Goal: Information Seeking & Learning: Learn about a topic

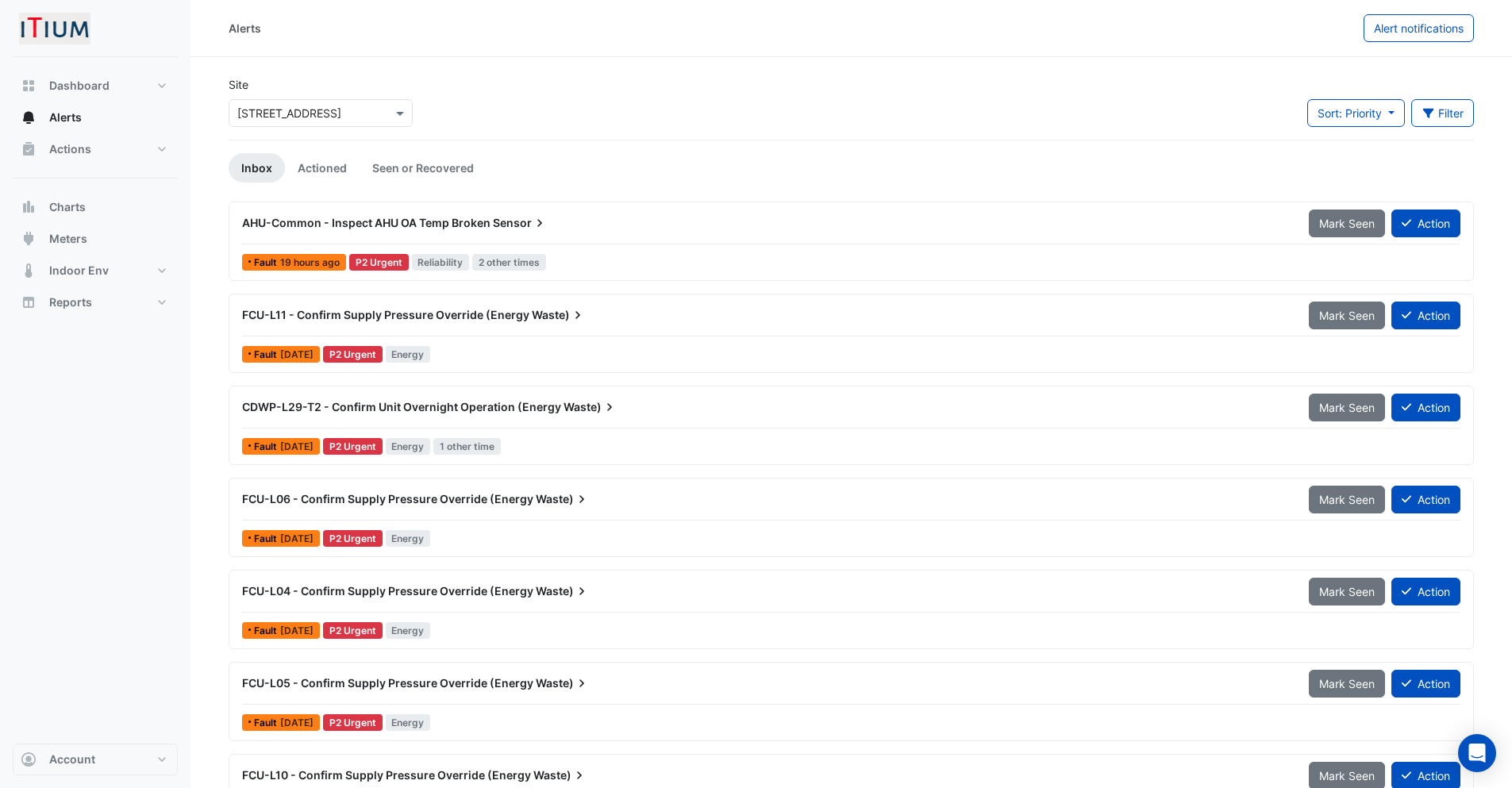
click at [486, 217] on span "AHU-Common - Inspect AHU OA Temp Broken" at bounding box center [366, 223] width 248 height 13
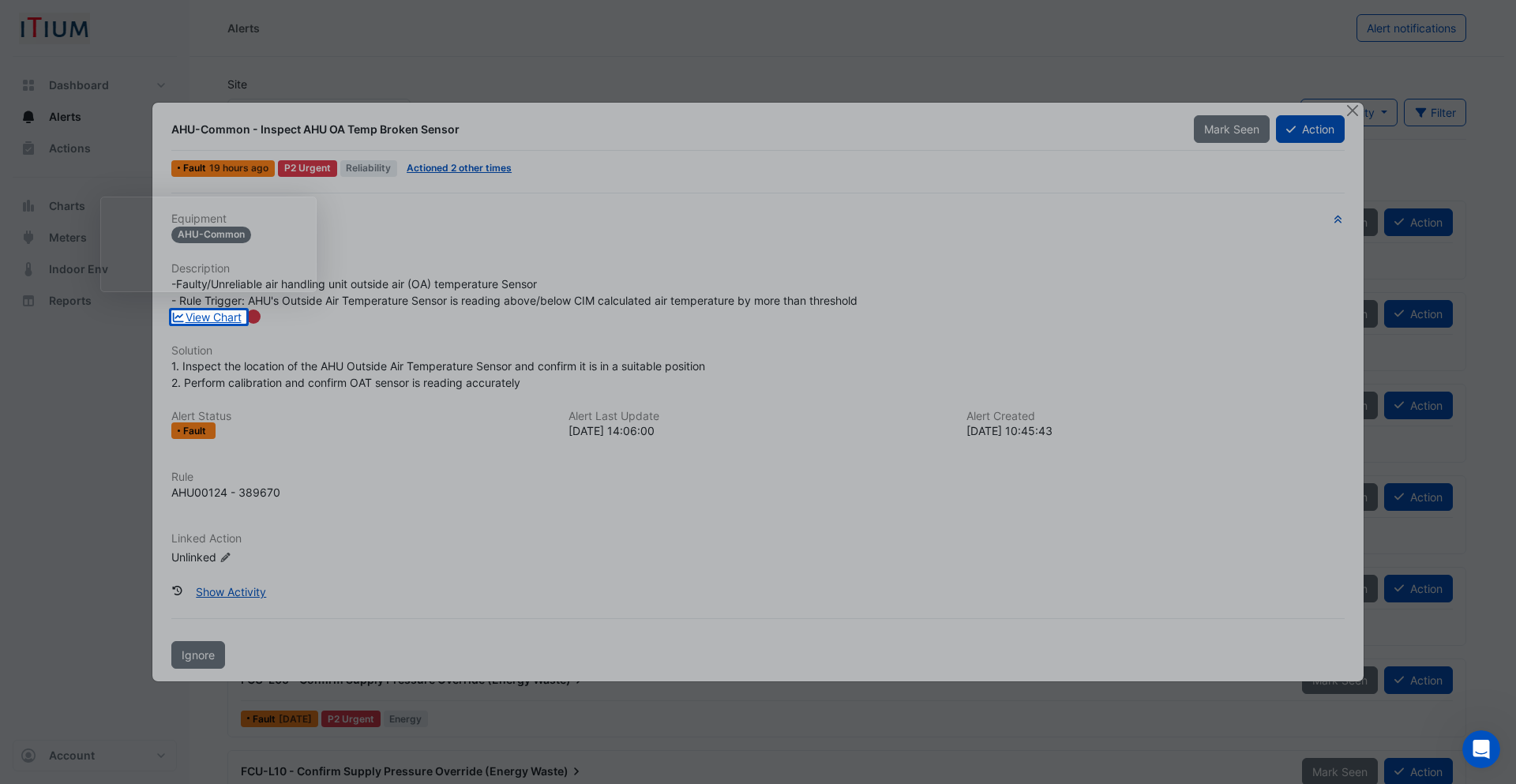
click at [523, 285] on div at bounding box center [758, 155] width 1516 height 310
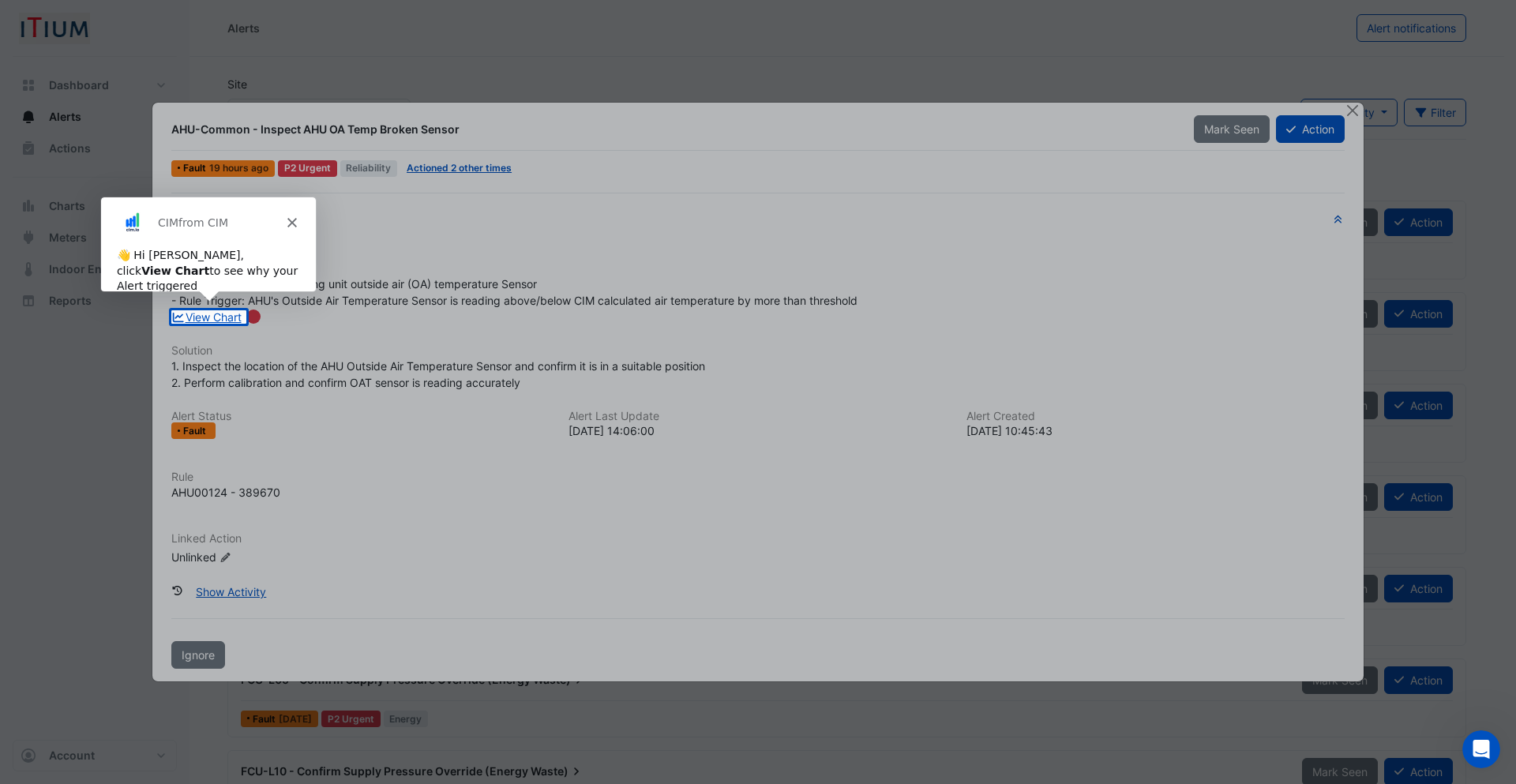
click at [523, 285] on div at bounding box center [758, 155] width 1516 height 310
click at [472, 313] on div at bounding box center [881, 317] width 1269 height 13
click at [293, 222] on polygon "Close" at bounding box center [291, 221] width 10 height 10
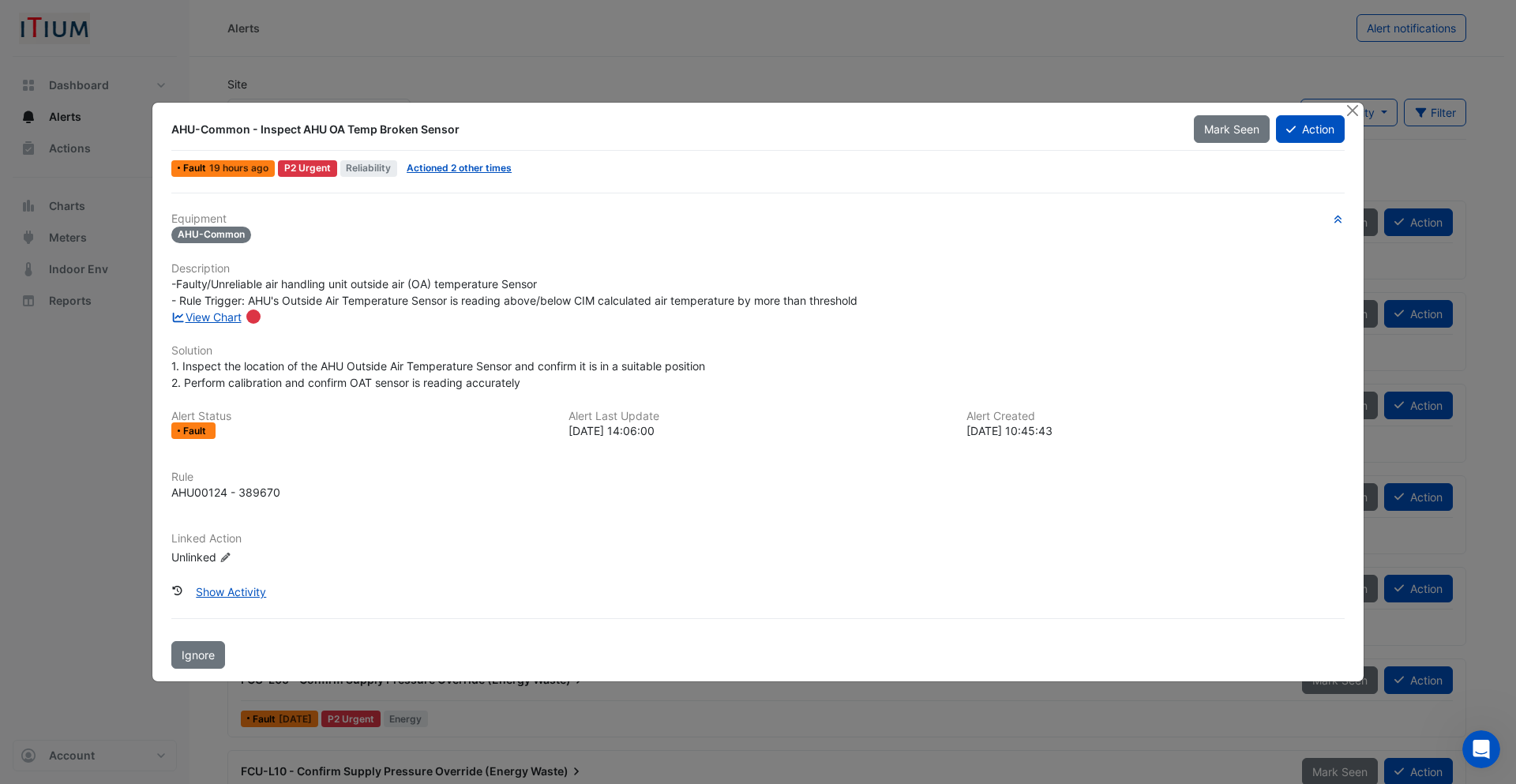
click at [564, 303] on span "-Faulty/Unreliable air handling unit outside air (OA) temperature Sensor - Rule…" at bounding box center [514, 291] width 686 height 30
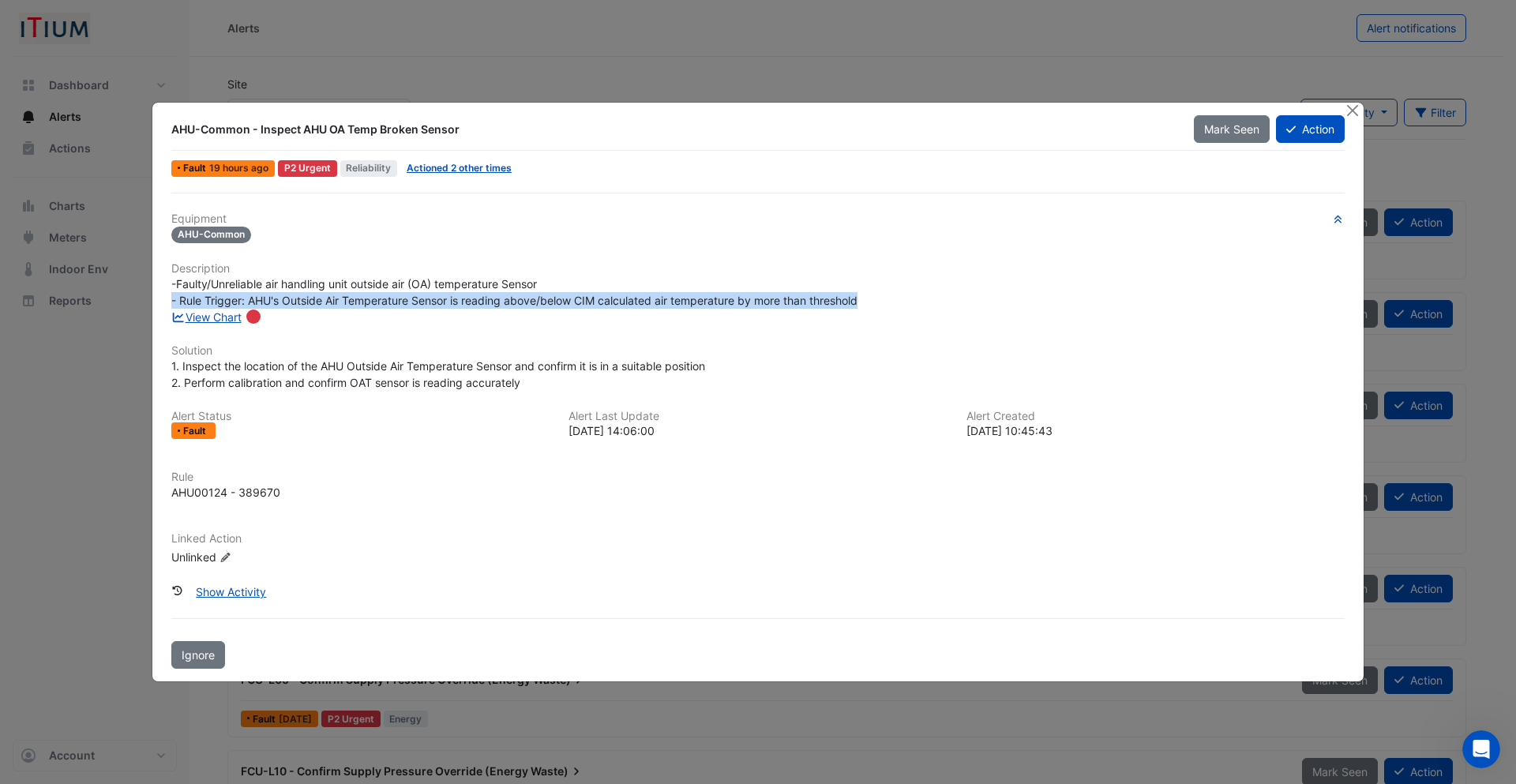
click at [564, 303] on span "-Faulty/Unreliable air handling unit outside air (OA) temperature Sensor - Rule…" at bounding box center [514, 291] width 686 height 30
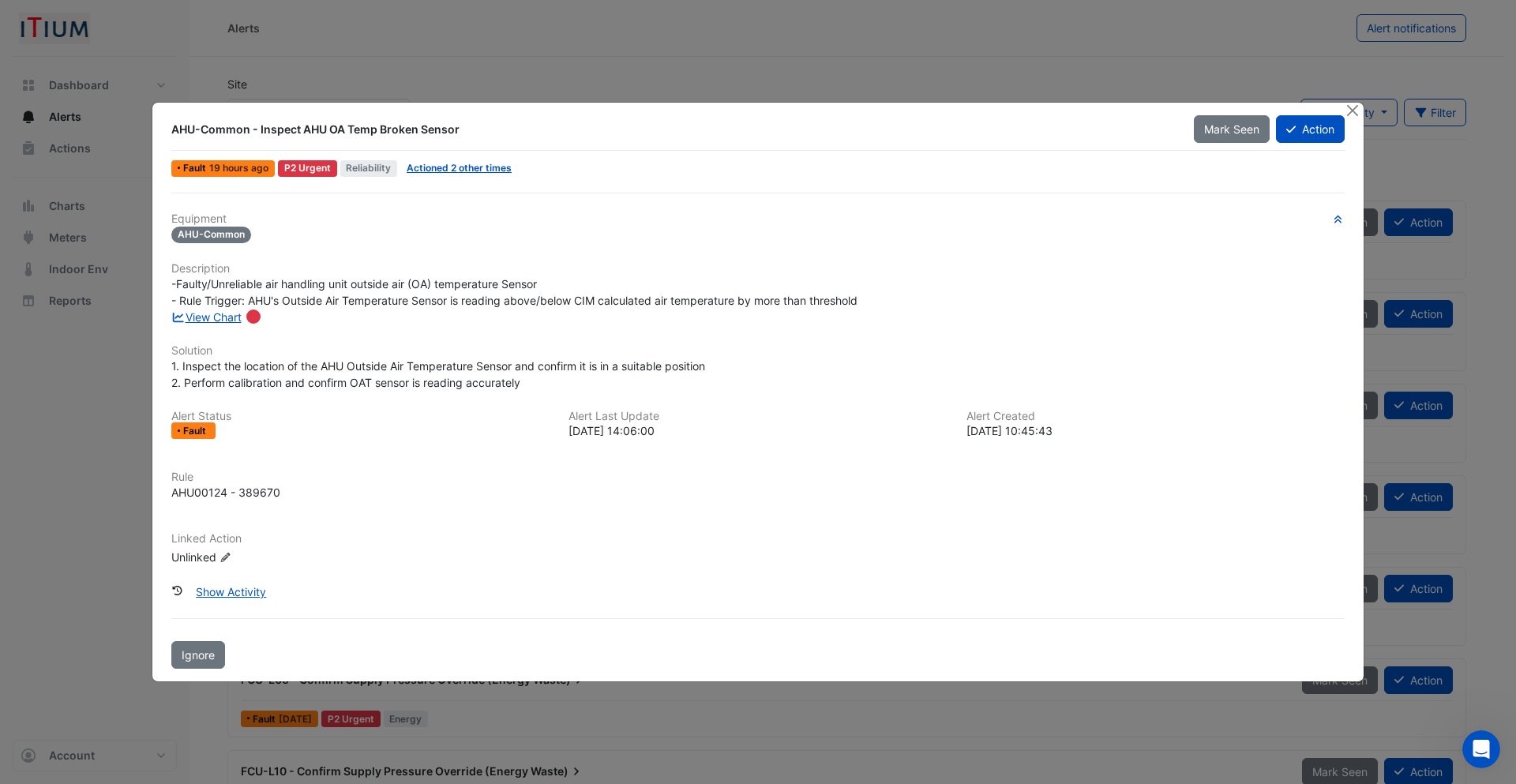
click at [558, 339] on div "Equipment [GEOGRAPHIC_DATA] Description -Faulty/Unreliable air handling unit ou…" at bounding box center [757, 396] width 1173 height 366
click at [541, 350] on h6 "Solution" at bounding box center [757, 351] width 1173 height 13
click at [532, 359] on span "1. Inspect the location of the AHU Outside Air Temperature Sensor and confirm i…" at bounding box center [437, 374] width 533 height 30
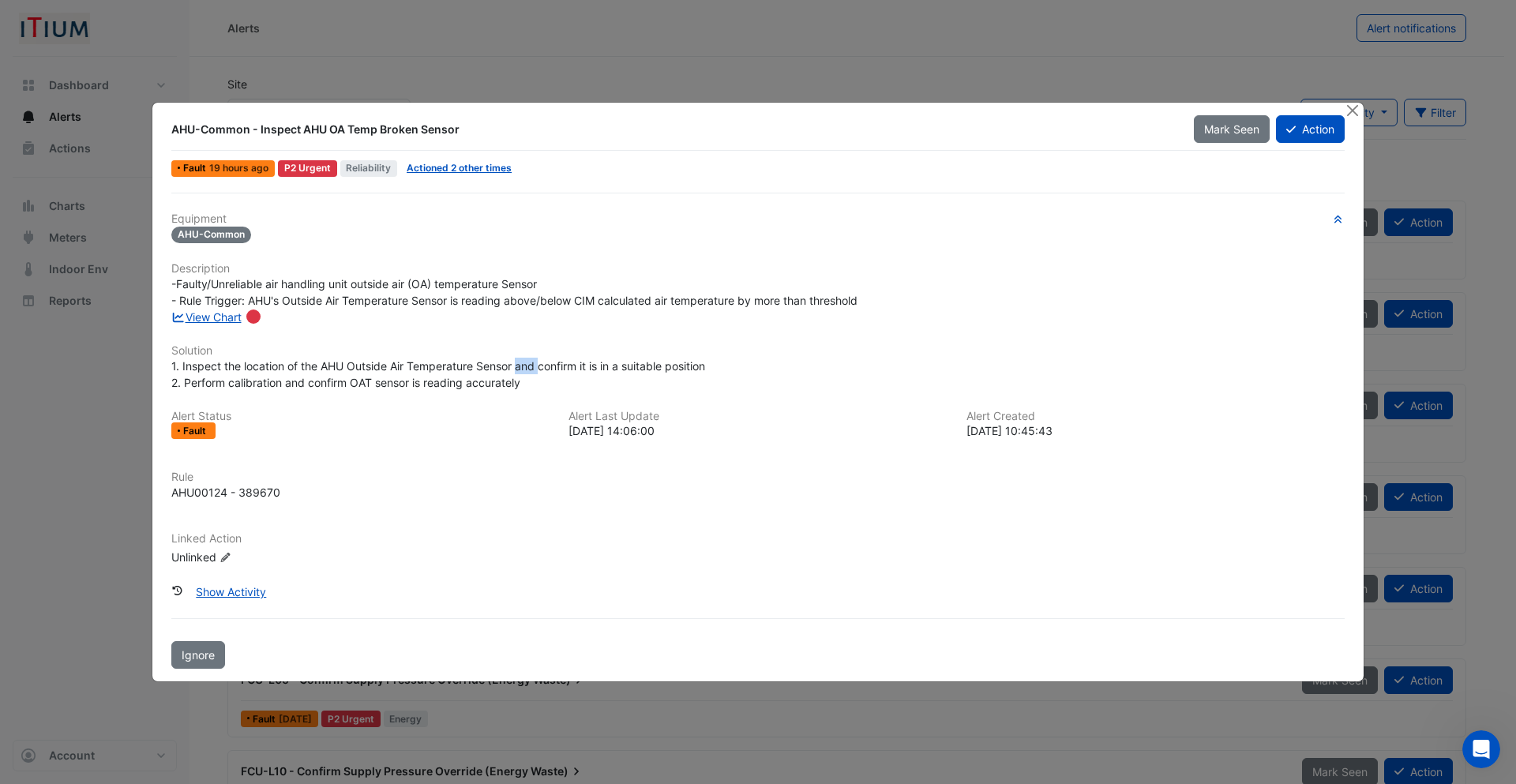
click at [532, 359] on span "1. Inspect the location of the AHU Outside Air Temperature Sensor and confirm i…" at bounding box center [437, 374] width 533 height 30
click at [502, 374] on div "1. Inspect the location of the AHU Outside Air Temperature Sensor and confirm i…" at bounding box center [757, 374] width 1173 height 33
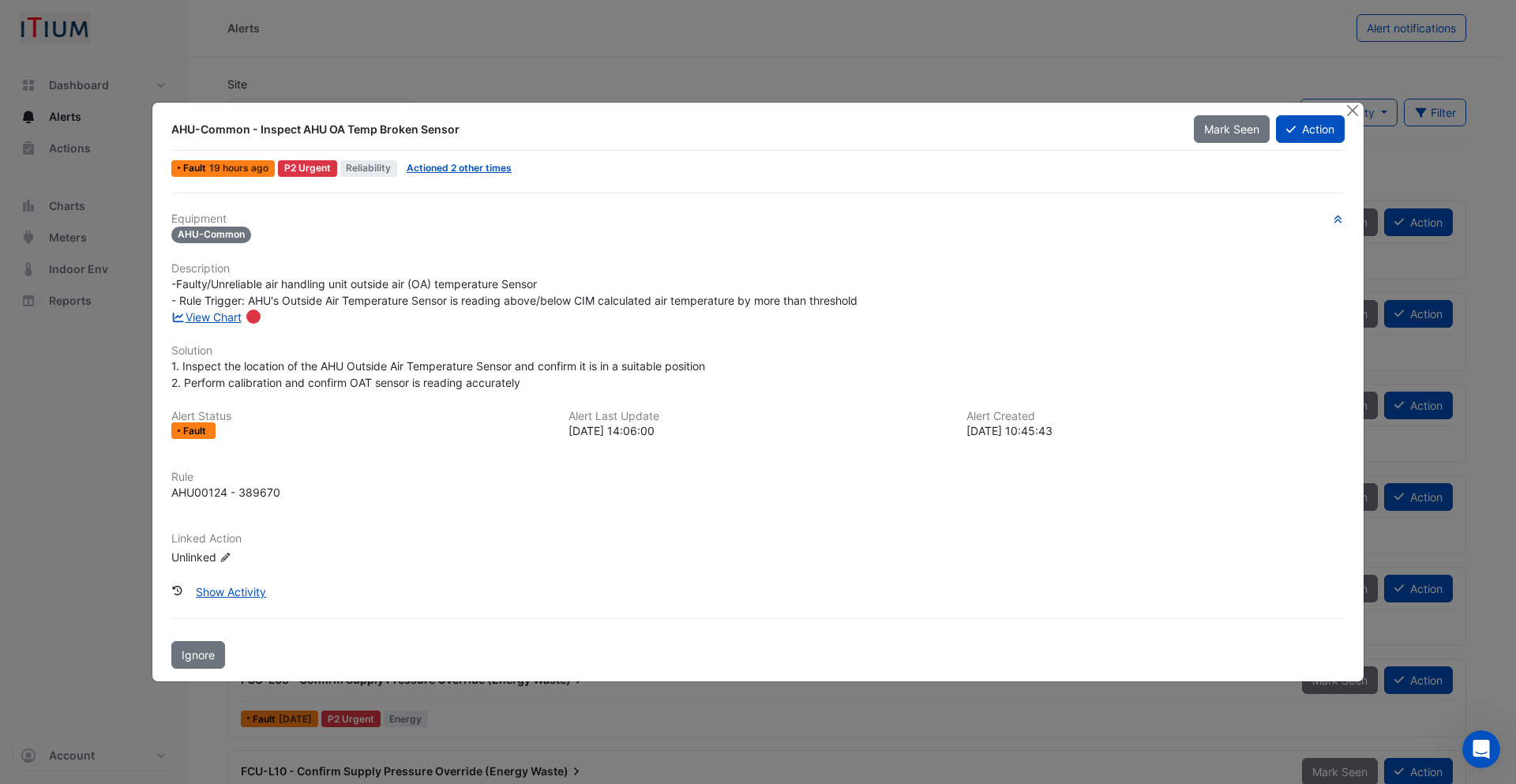
click at [462, 395] on div "Equipment [GEOGRAPHIC_DATA] Description -Faulty/Unreliable air handling unit ou…" at bounding box center [757, 396] width 1173 height 366
click at [1387, 392] on ngb-modal-window "AHU-Common - Inspect AHU OA Temp Broken Sensor Mark Seen Action Fault 19 hours …" at bounding box center [758, 392] width 1516 height 784
click at [1358, 109] on button "Close" at bounding box center [1352, 111] width 16 height 16
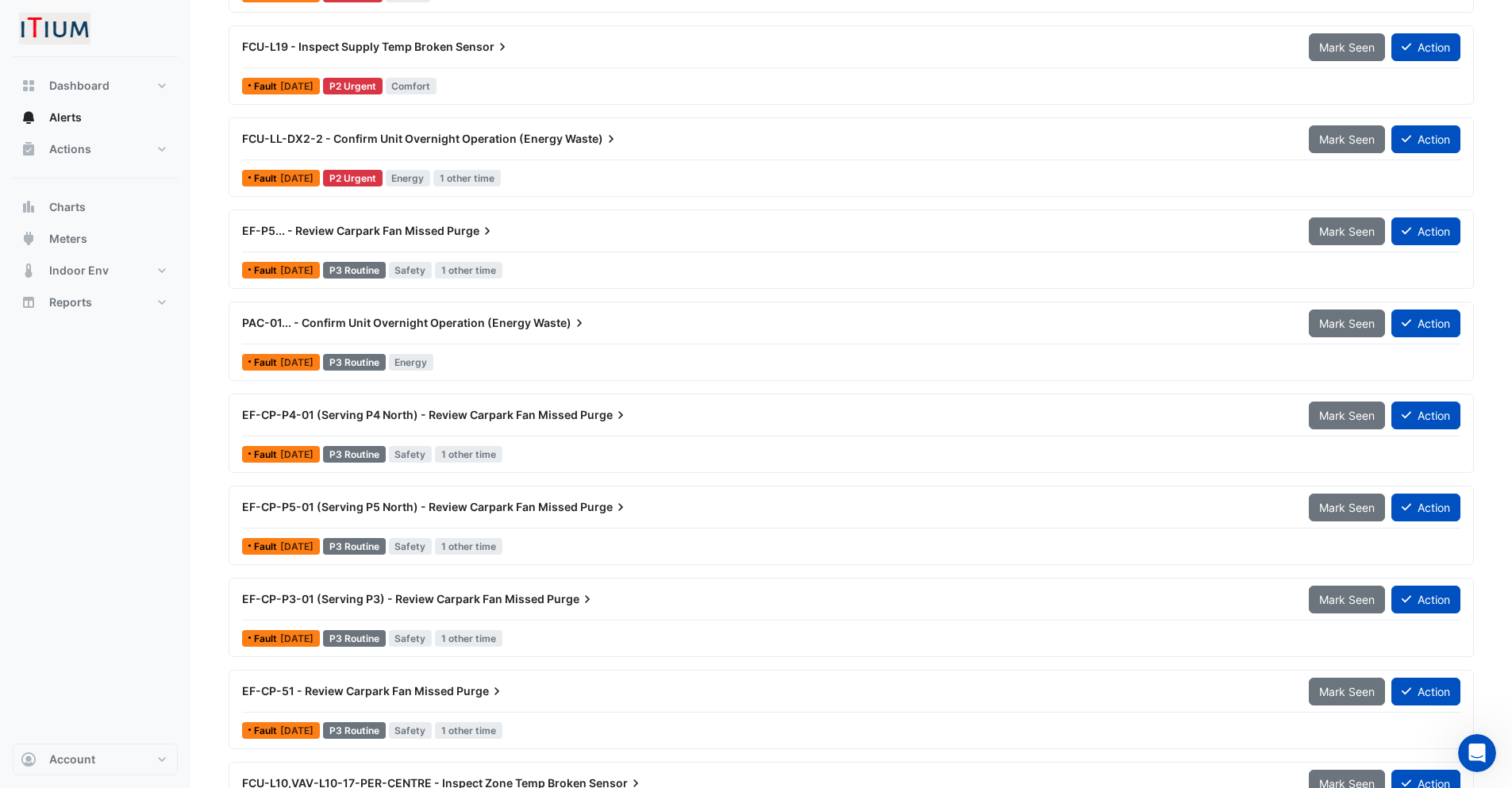
scroll to position [1254, 0]
